Goal: Information Seeking & Learning: Check status

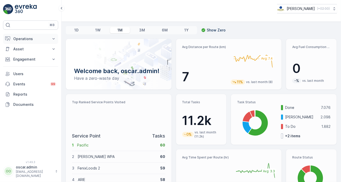
click at [15, 36] on p "Operations" at bounding box center [30, 38] width 35 height 5
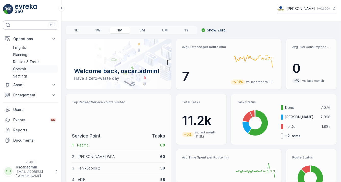
click at [20, 69] on p "Cockpit" at bounding box center [19, 68] width 13 height 5
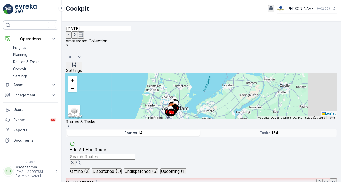
click at [84, 33] on icon "button" at bounding box center [80, 34] width 5 height 5
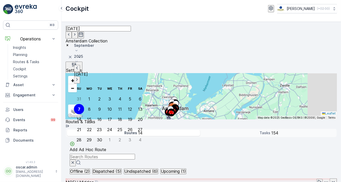
click at [79, 107] on div "7" at bounding box center [79, 109] width 3 height 5
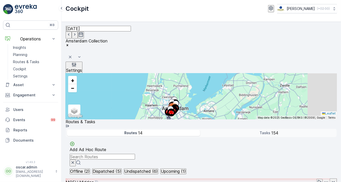
click at [90, 169] on p "Offline (2)" at bounding box center [79, 171] width 19 height 5
click at [121, 169] on p "Dispatched (5)" at bounding box center [107, 171] width 29 height 5
click at [90, 169] on p "Offline (2)" at bounding box center [79, 171] width 19 height 5
click at [121, 169] on p "Dispatched (5)" at bounding box center [107, 171] width 29 height 5
click at [158, 169] on p "Undispatched (6)" at bounding box center [140, 171] width 33 height 5
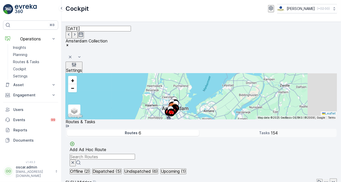
scroll to position [40, 0]
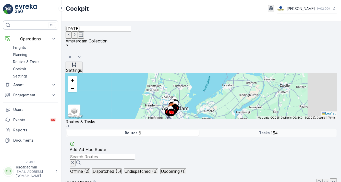
click at [90, 169] on p "Offline (2)" at bounding box center [79, 171] width 19 height 5
click at [121, 169] on p "Dispatched (5)" at bounding box center [107, 171] width 29 height 5
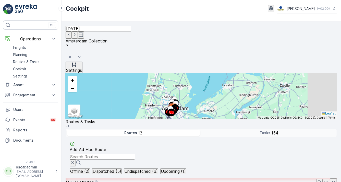
click at [158, 169] on p "Undispatched (6)" at bounding box center [140, 171] width 33 height 5
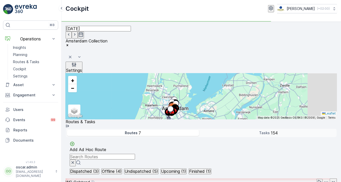
scroll to position [176, 0]
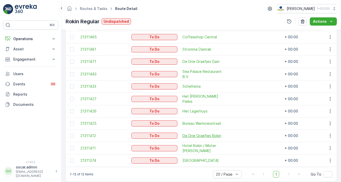
scroll to position [0, 1]
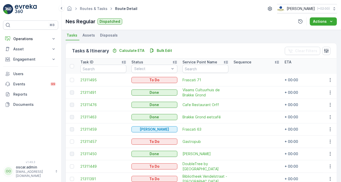
scroll to position [52, 0]
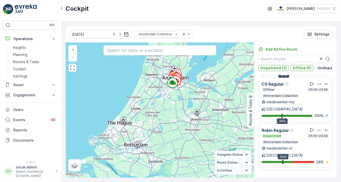
scroll to position [97, 0]
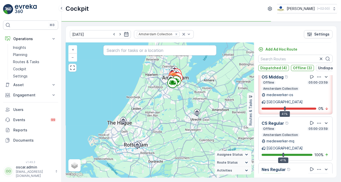
click at [138, 16] on div "Cockpit Oscar Circulair ( +02:00 )" at bounding box center [202, 11] width 280 height 22
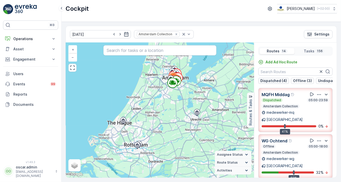
click at [278, 78] on p "Dispatched (4)" at bounding box center [274, 80] width 27 height 5
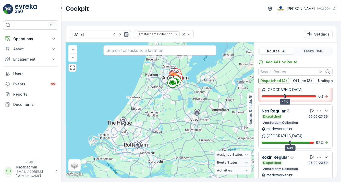
scroll to position [31, 0]
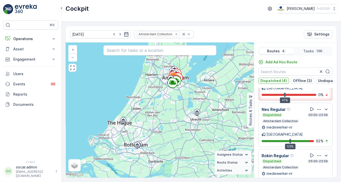
click at [318, 155] on icon "button" at bounding box center [320, 155] width 4 height 1
click at [316, 167] on span "See More Details" at bounding box center [319, 169] width 30 height 5
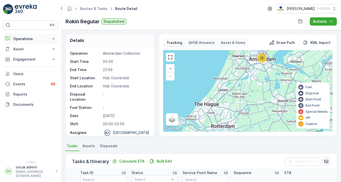
click at [36, 38] on p "Operations" at bounding box center [30, 38] width 35 height 5
